Goal: Transaction & Acquisition: Purchase product/service

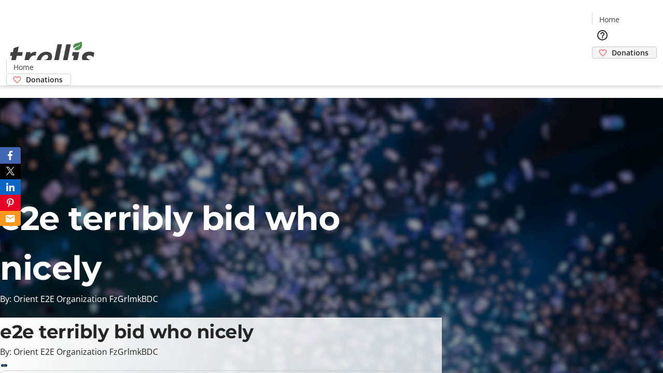
click at [612, 47] on span "Donations" at bounding box center [630, 52] width 37 height 11
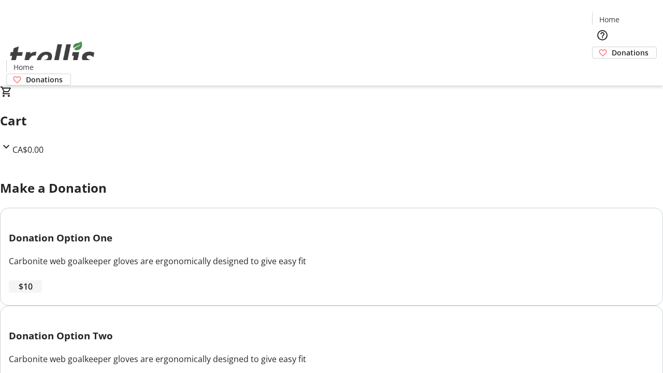
click at [33, 293] on span "$10" at bounding box center [26, 286] width 14 height 12
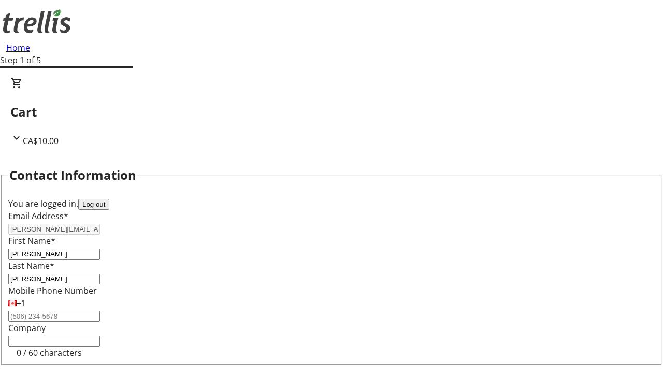
select select "CA"
select select "BC"
type input "Kelowna"
type input "V1Y 0C2"
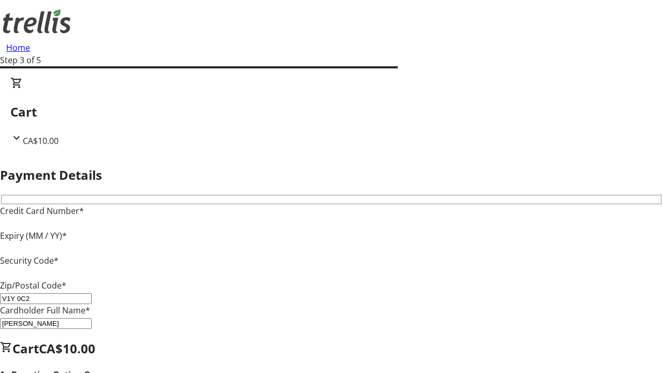
type input "V1Y 0C2"
